Goal: Information Seeking & Learning: Learn about a topic

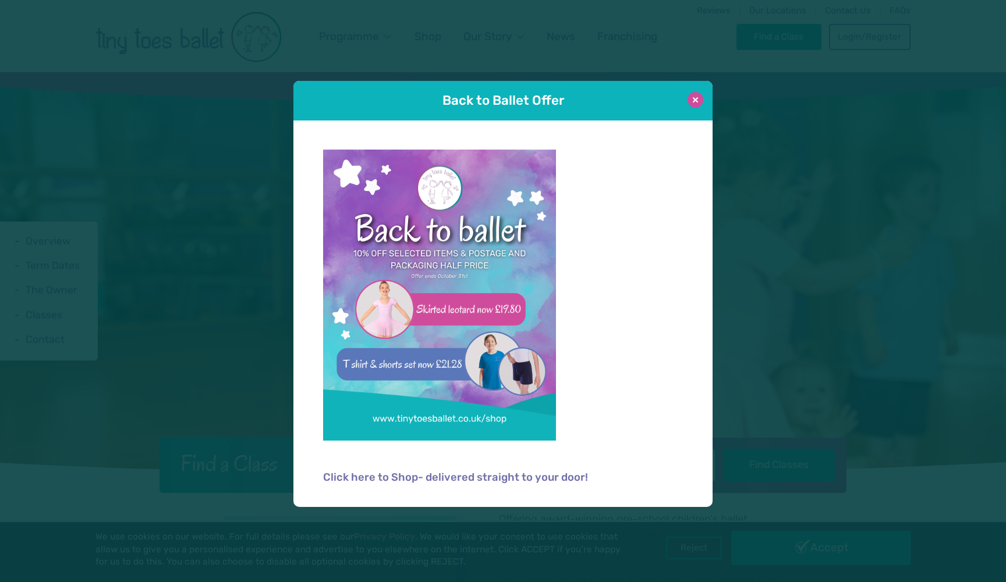
click at [699, 102] on button at bounding box center [696, 100] width 16 height 16
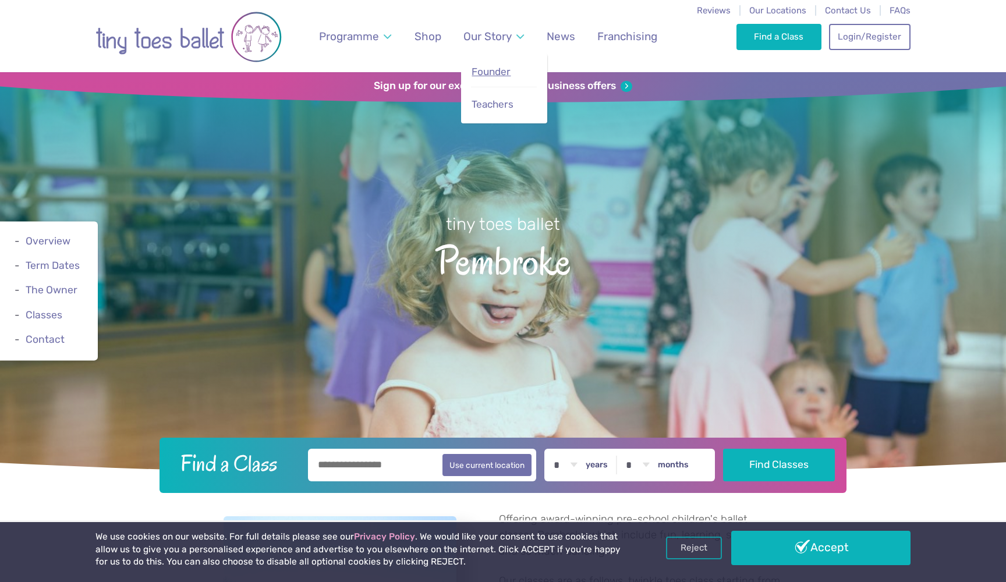
click at [515, 76] on link "Founder" at bounding box center [504, 71] width 66 height 25
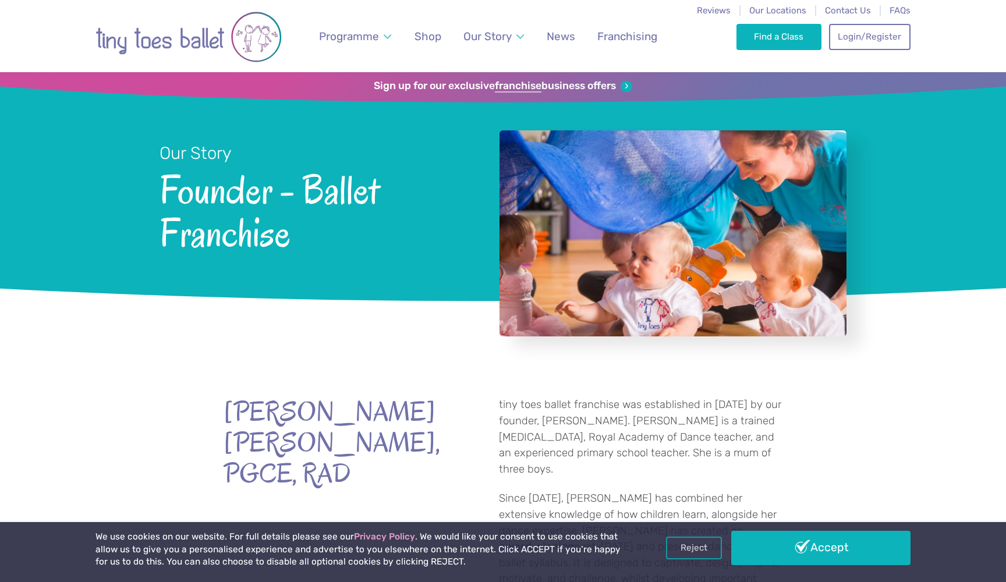
click at [211, 45] on img "Go to home page" at bounding box center [188, 37] width 186 height 59
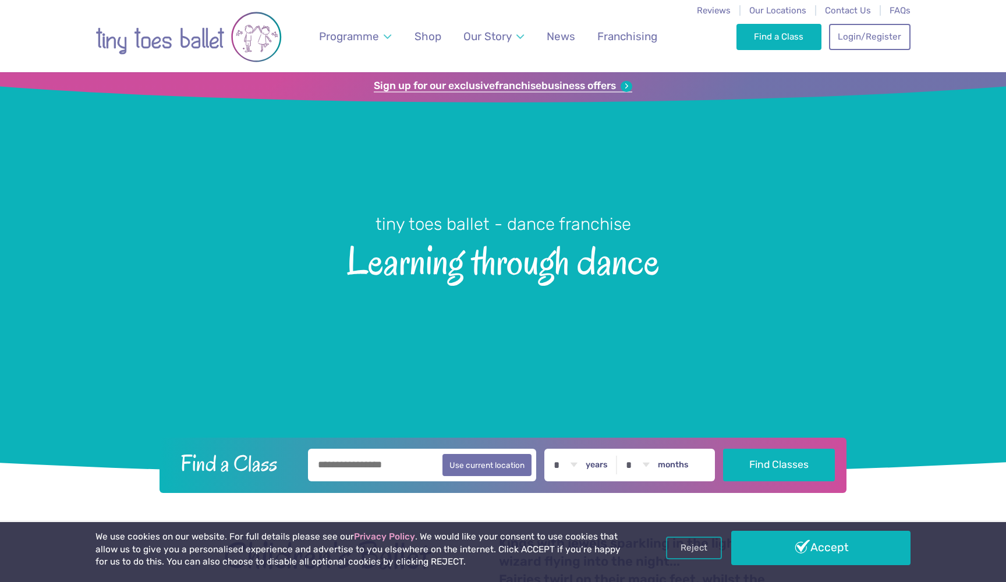
click at [531, 93] on strong "franchise" at bounding box center [518, 86] width 47 height 13
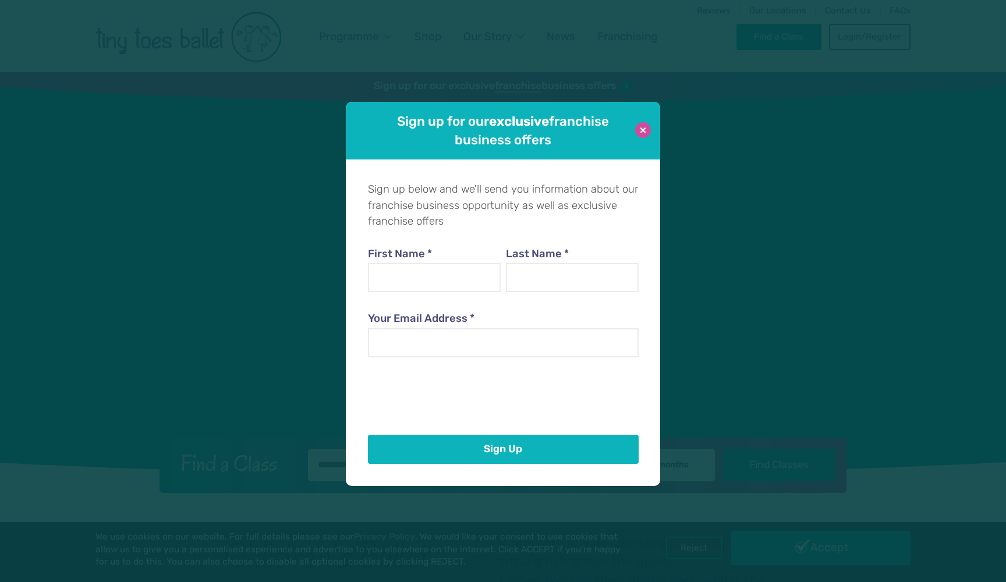
click at [640, 137] on button at bounding box center [643, 130] width 16 height 16
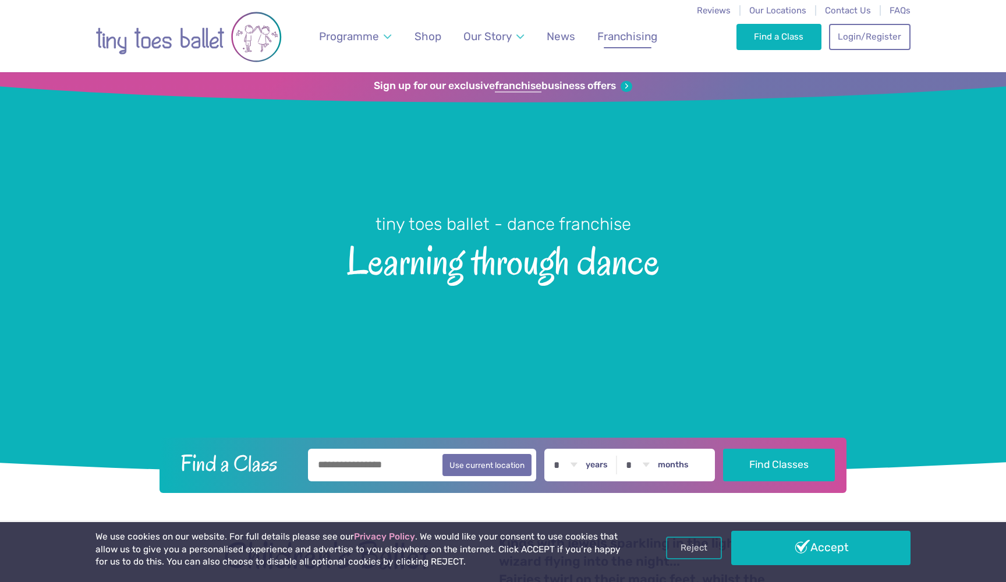
click at [648, 46] on link "Franchising" at bounding box center [627, 36] width 71 height 27
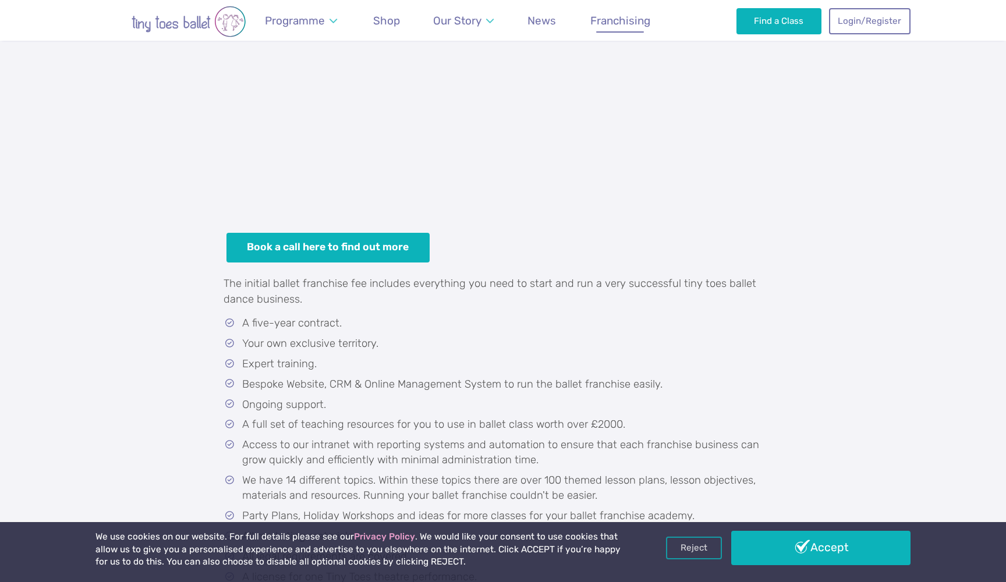
scroll to position [547, 1]
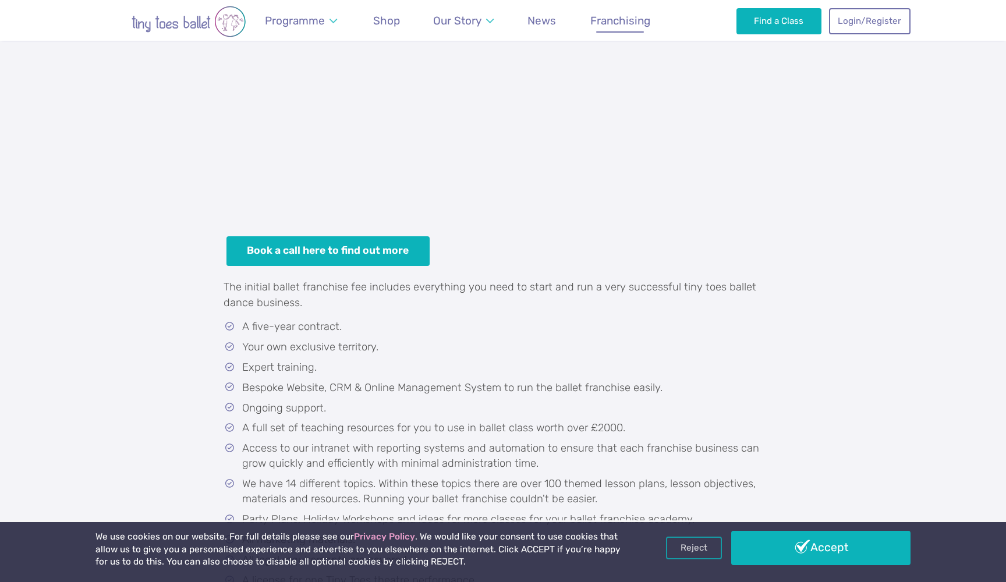
click at [614, 111] on p at bounding box center [503, 128] width 559 height 189
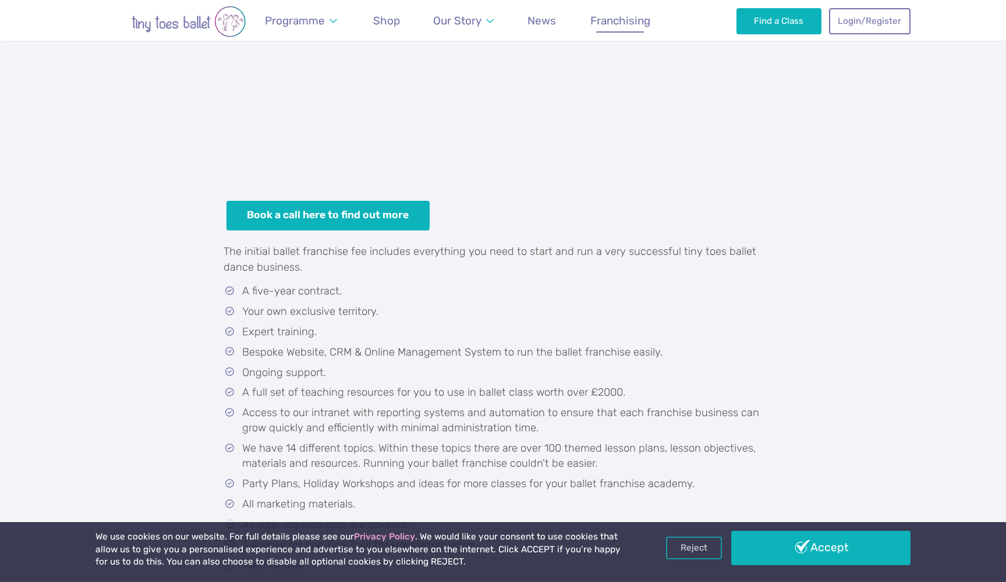
scroll to position [590, 0]
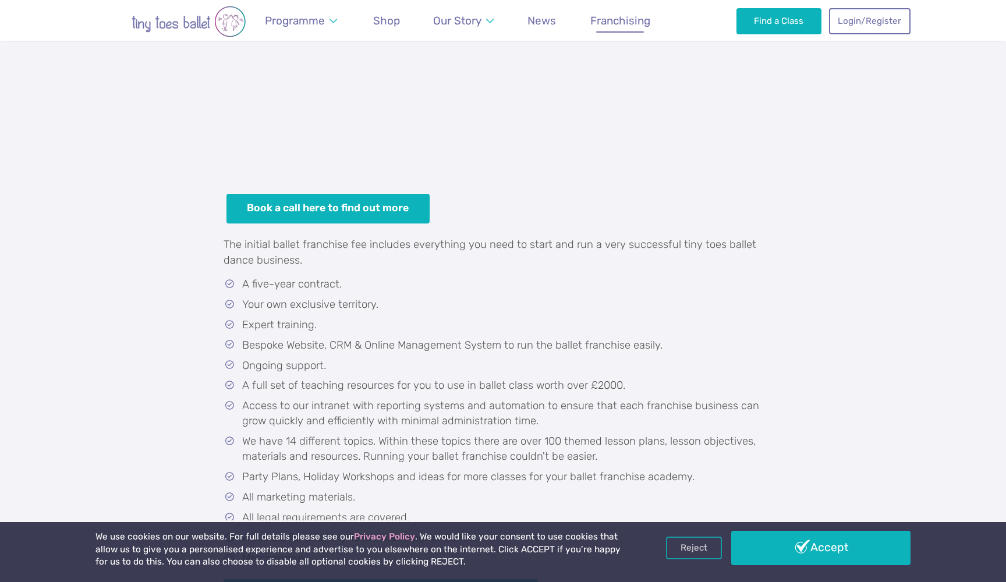
click at [127, 171] on div "Ballet & Dance Franchise Package Book a call here to find out more The initial …" at bounding box center [503, 408] width 1006 height 988
